Goal: Information Seeking & Learning: Learn about a topic

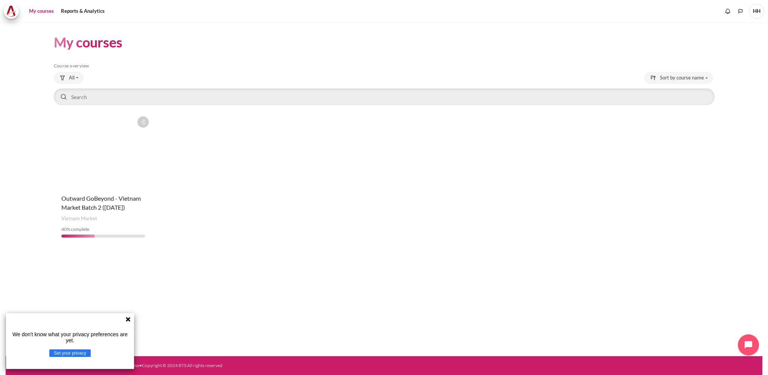
click at [107, 164] on figure "Content" at bounding box center [103, 150] width 99 height 75
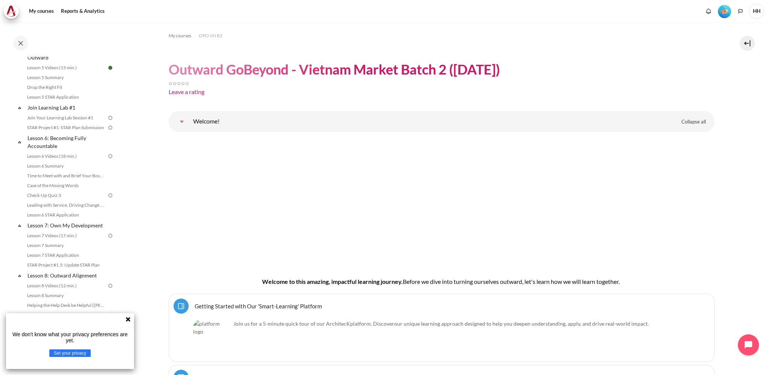
scroll to position [377, 0]
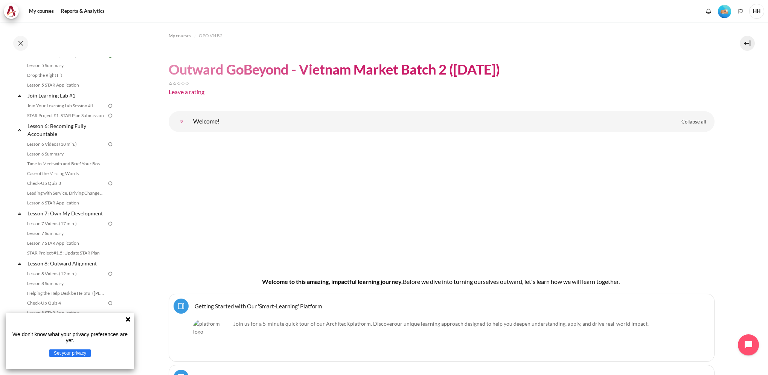
click at [107, 109] on img at bounding box center [110, 105] width 7 height 7
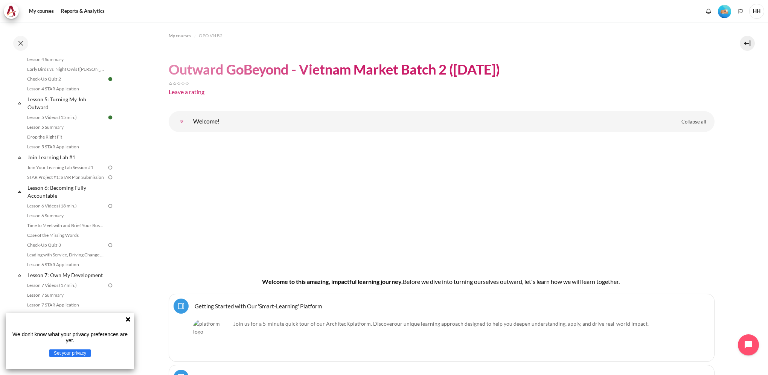
scroll to position [339, 0]
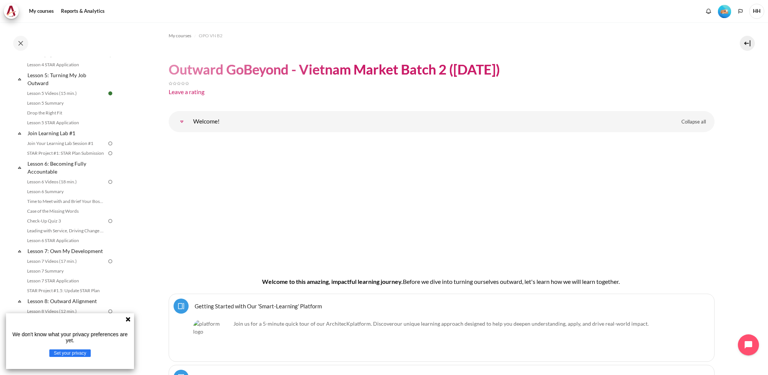
click at [107, 147] on img at bounding box center [110, 143] width 7 height 7
click at [128, 320] on icon at bounding box center [128, 319] width 5 height 5
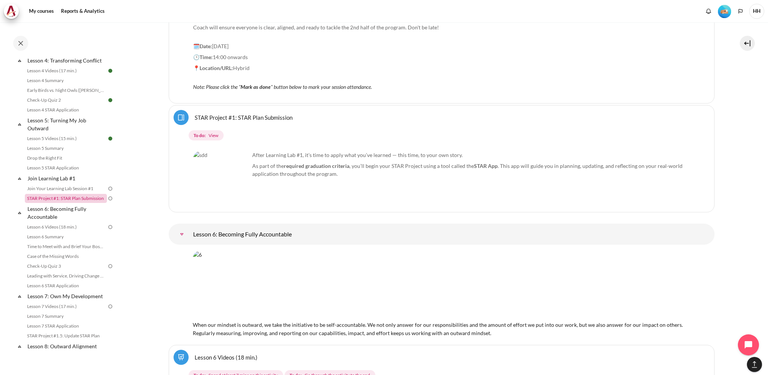
scroll to position [296, 0]
click at [82, 191] on link "Join Your Learning Lab Session #1" at bounding box center [66, 185] width 82 height 9
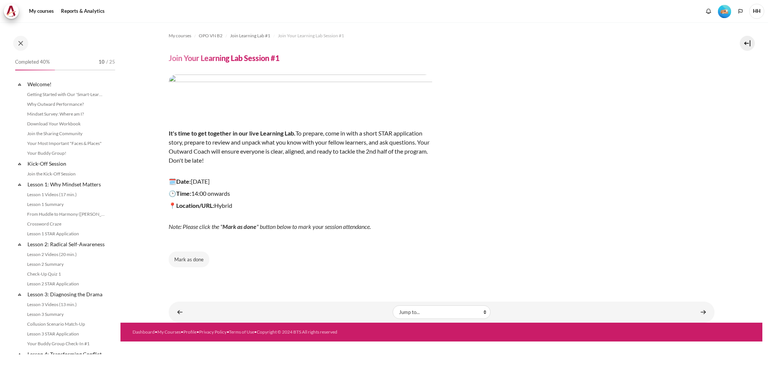
scroll to position [285, 0]
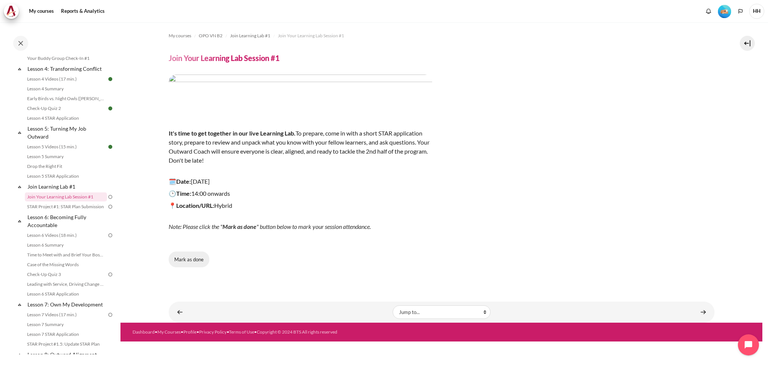
click at [196, 261] on button "Mark as done" at bounding box center [189, 260] width 41 height 16
click at [81, 211] on link "STAR Project #1: STAR Plan Submission" at bounding box center [66, 206] width 82 height 9
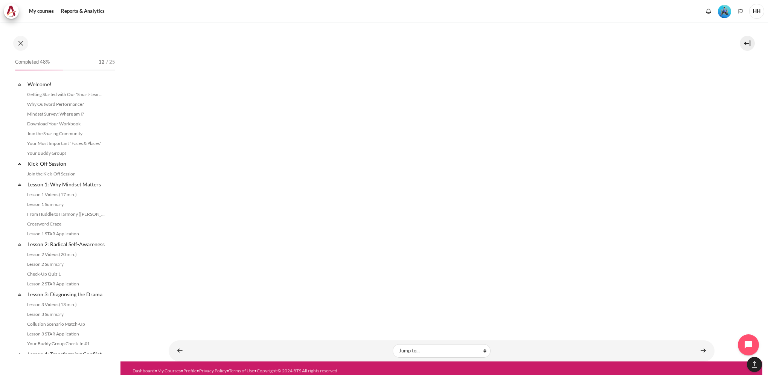
scroll to position [295, 0]
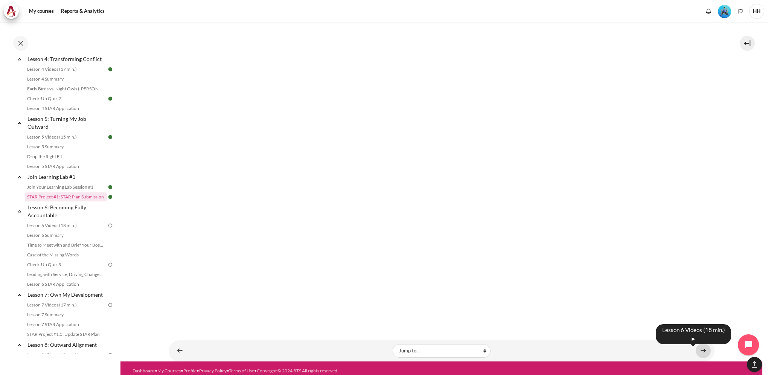
click at [698, 345] on link "Content" at bounding box center [703, 350] width 15 height 15
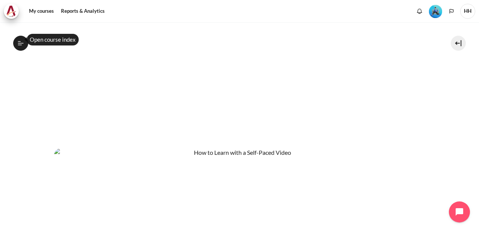
scroll to position [330, 0]
